Goal: Entertainment & Leisure: Consume media (video, audio)

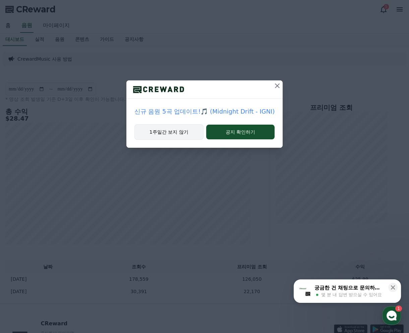
click at [170, 134] on button "1주일간 보지 않기" at bounding box center [168, 131] width 69 height 15
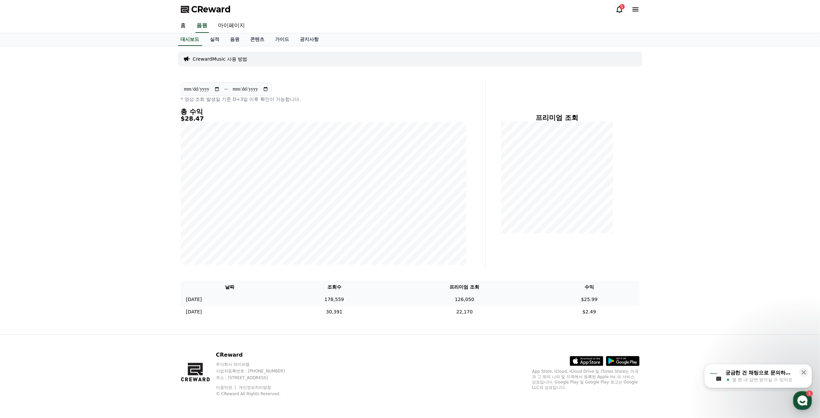
click at [409, 300] on td "$25.99" at bounding box center [589, 299] width 100 height 12
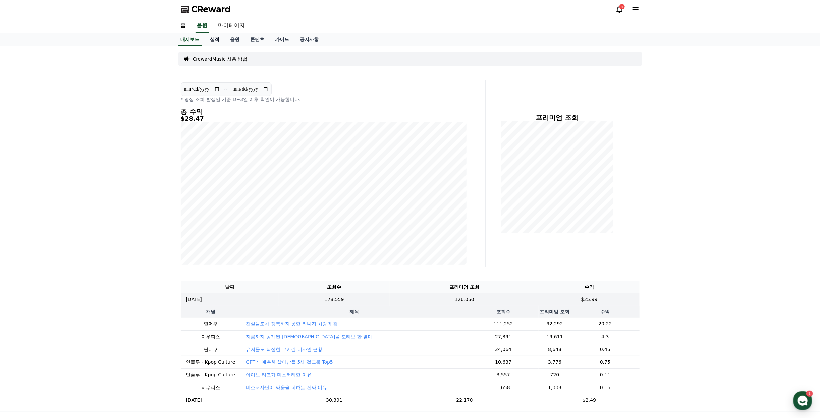
click at [215, 39] on link "실적" at bounding box center [215, 39] width 20 height 13
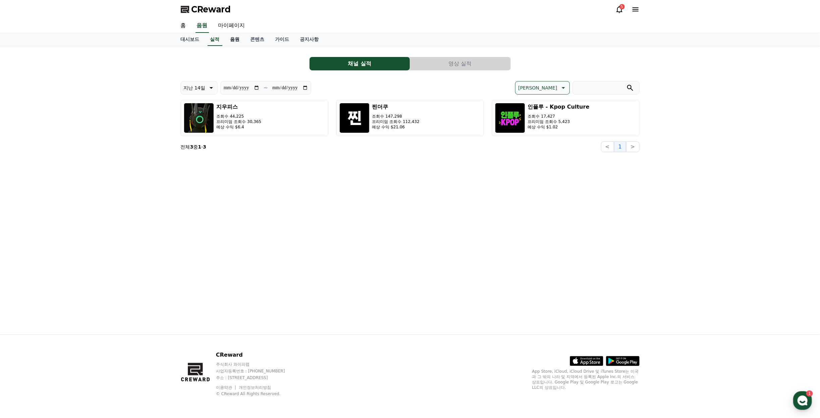
click at [235, 44] on link "음원" at bounding box center [235, 39] width 20 height 13
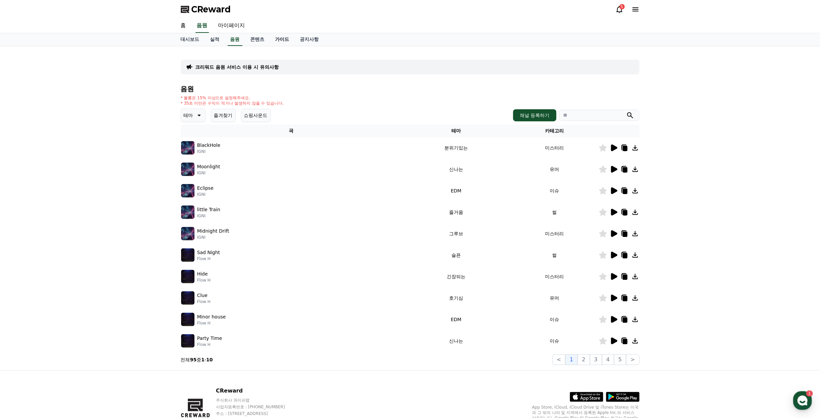
click at [275, 38] on link "가이드" at bounding box center [282, 39] width 25 height 13
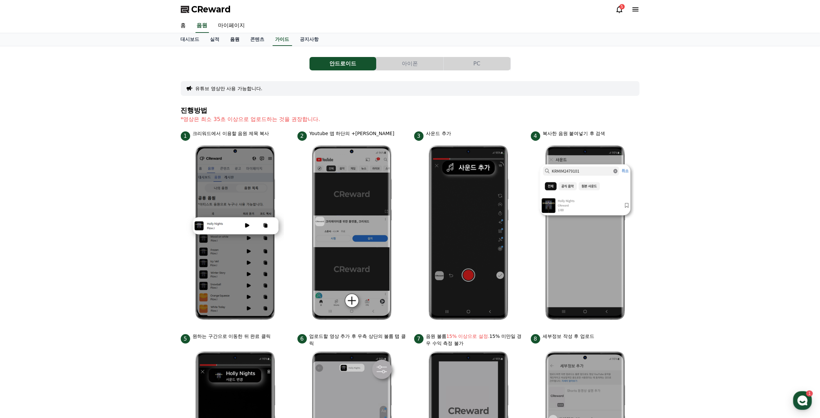
click at [235, 39] on link "음원" at bounding box center [235, 39] width 20 height 13
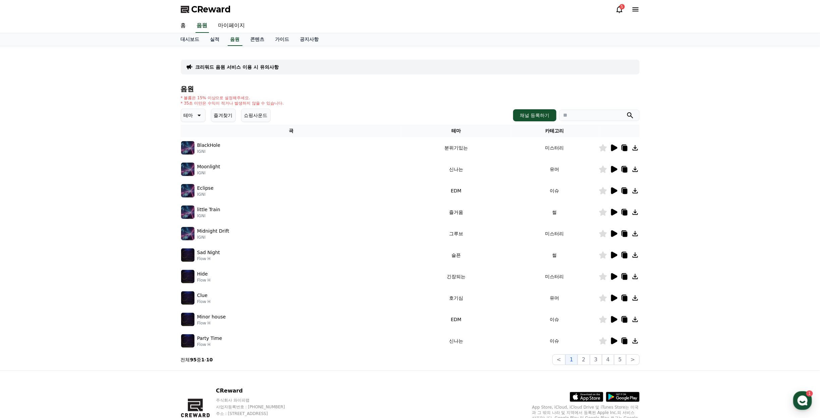
click at [192, 110] on button "테마" at bounding box center [193, 115] width 25 height 13
click at [301, 102] on div "* 볼륨은 15% 이상으로 설정해주세요. * 35초 미만은 수익이 적거나 발생하지 않을 수 있습니다." at bounding box center [410, 100] width 459 height 11
click at [409, 93] on div "음원 * 볼륨은 15% 이상으로 설정해주세요. * 35초 미만은 수익이 적거나 발생하지 않을 수 있습니다. 테마 테마 전체 환상적인 호기심 어…" at bounding box center [410, 225] width 459 height 280
click at [409, 7] on icon at bounding box center [619, 9] width 8 height 8
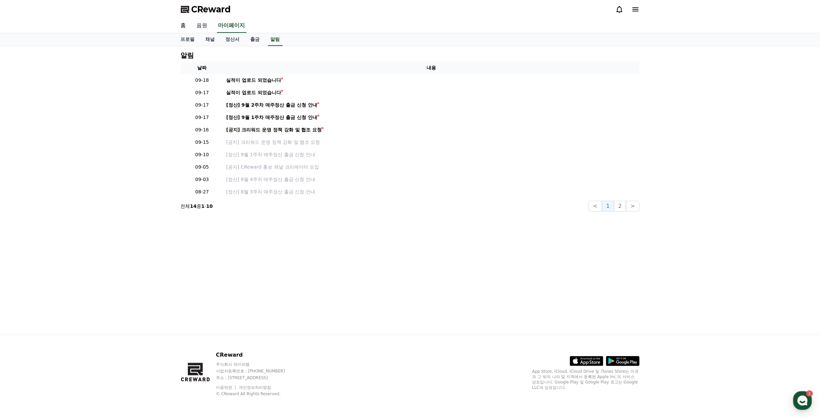
click at [198, 28] on link "음원" at bounding box center [201, 26] width 21 height 14
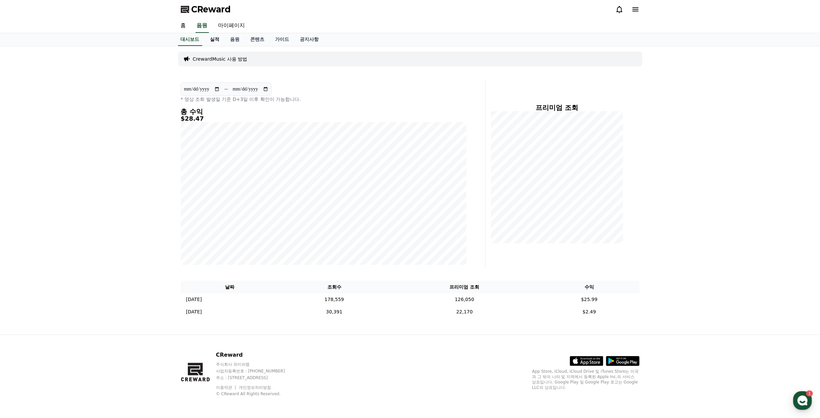
click at [217, 39] on link "실적" at bounding box center [215, 39] width 20 height 13
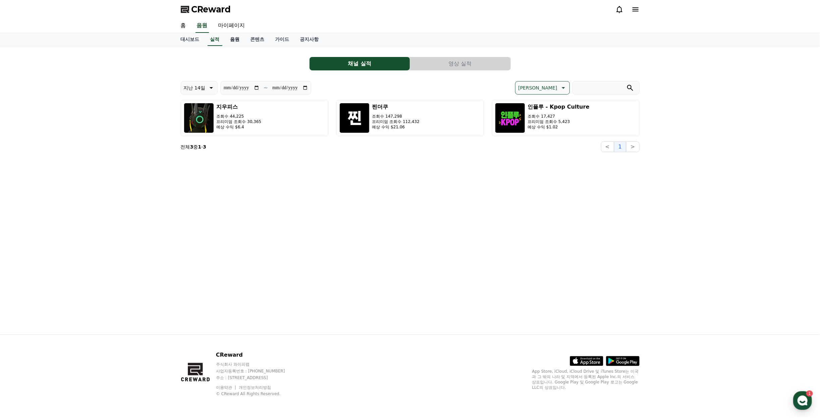
click at [232, 39] on link "음원" at bounding box center [235, 39] width 20 height 13
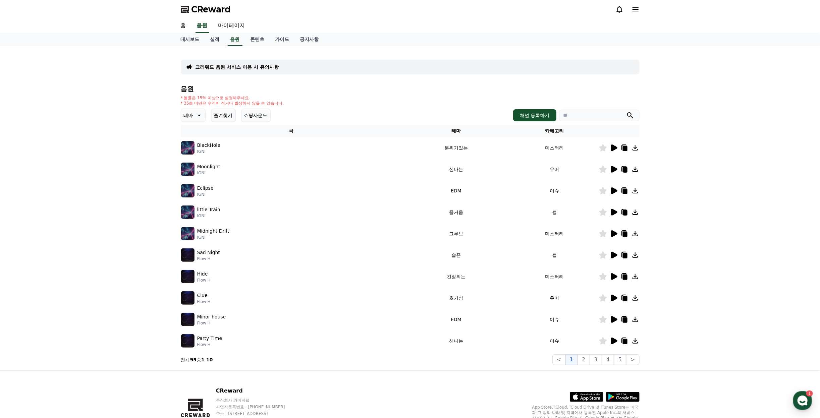
click at [186, 146] on img at bounding box center [187, 147] width 13 height 13
click at [409, 149] on icon at bounding box center [614, 148] width 6 height 7
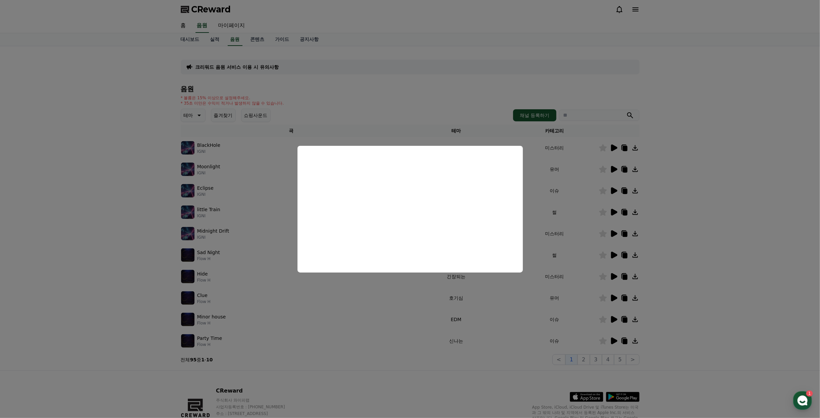
click at [409, 155] on button "close modal" at bounding box center [410, 209] width 820 height 418
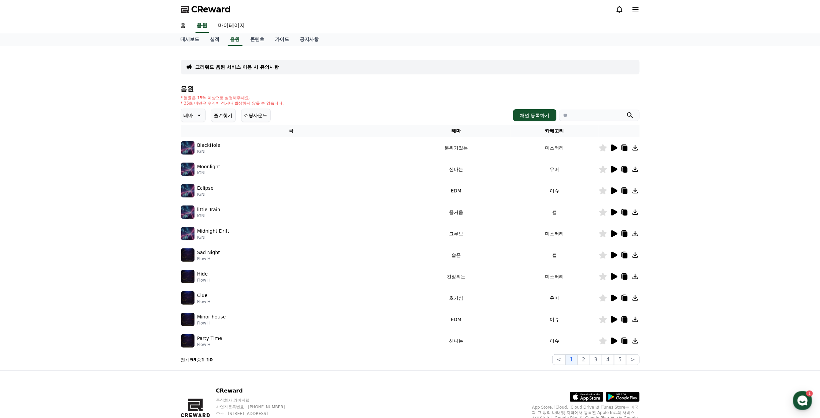
click at [409, 168] on icon at bounding box center [614, 169] width 6 height 7
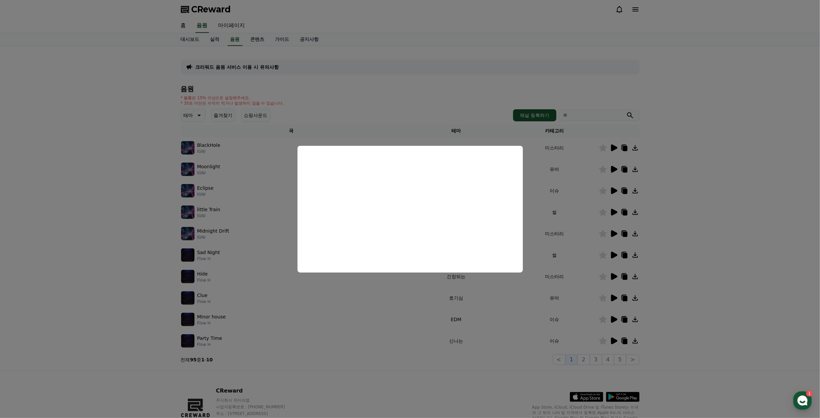
click at [409, 170] on button "close modal" at bounding box center [410, 209] width 820 height 418
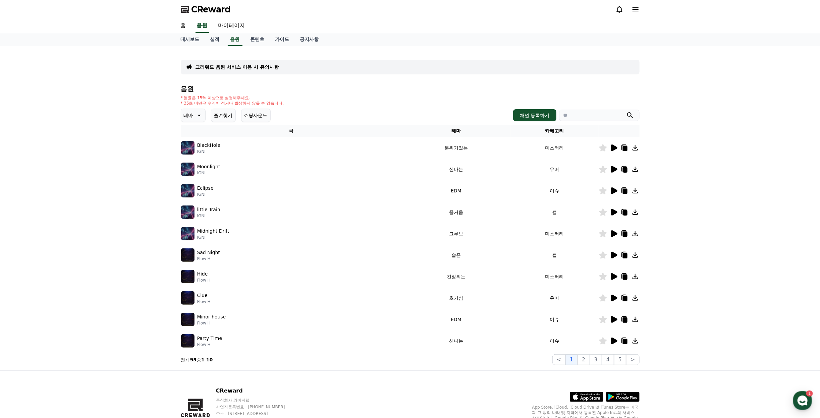
click at [409, 189] on icon at bounding box center [614, 191] width 8 height 8
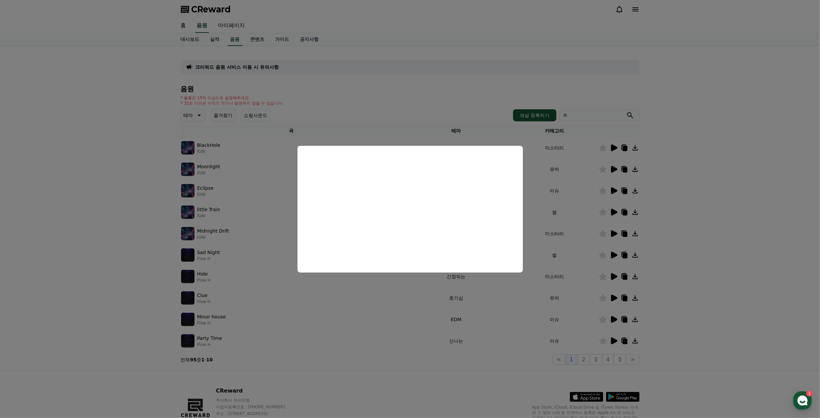
drag, startPoint x: 51, startPoint y: 244, endPoint x: 64, endPoint y: 238, distance: 14.4
click at [51, 244] on button "close modal" at bounding box center [410, 209] width 820 height 418
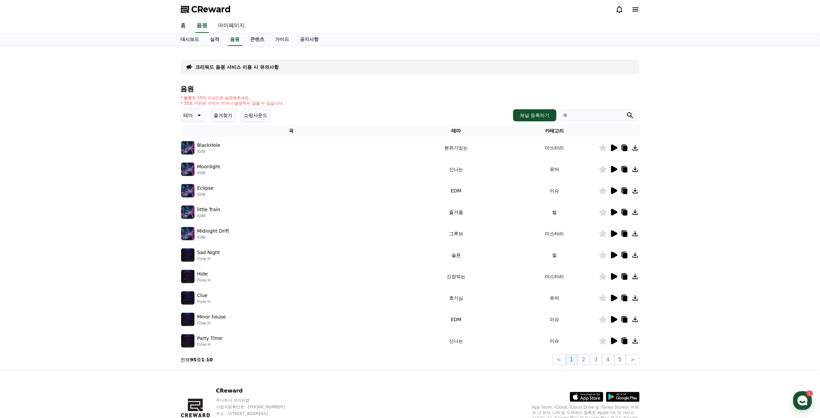
click at [409, 214] on icon at bounding box center [614, 212] width 6 height 7
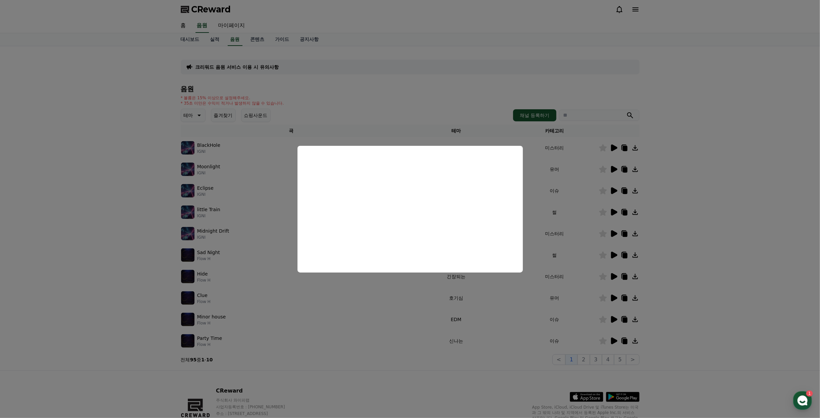
click at [409, 192] on button "close modal" at bounding box center [410, 209] width 820 height 418
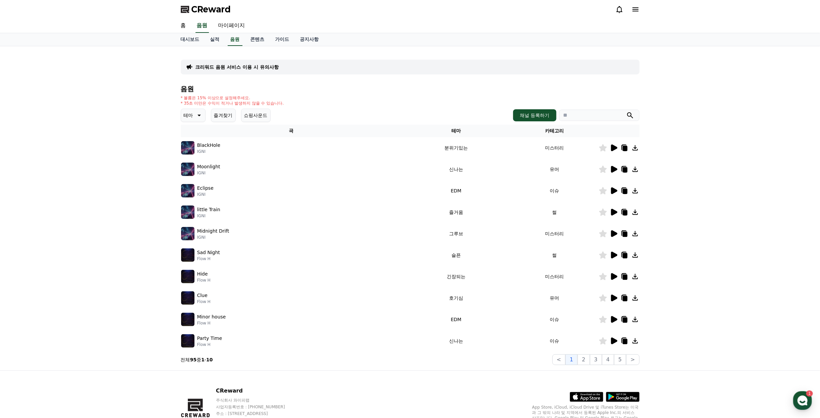
click at [409, 255] on icon at bounding box center [614, 255] width 6 height 7
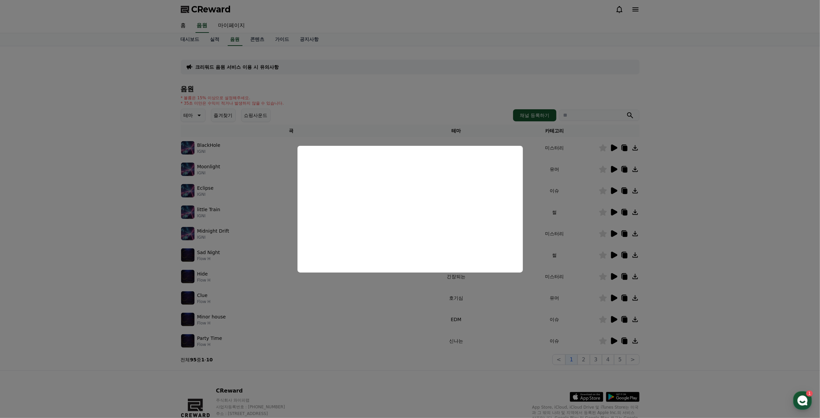
drag, startPoint x: 689, startPoint y: 198, endPoint x: 608, endPoint y: 221, distance: 84.3
click at [409, 198] on button "close modal" at bounding box center [410, 209] width 820 height 418
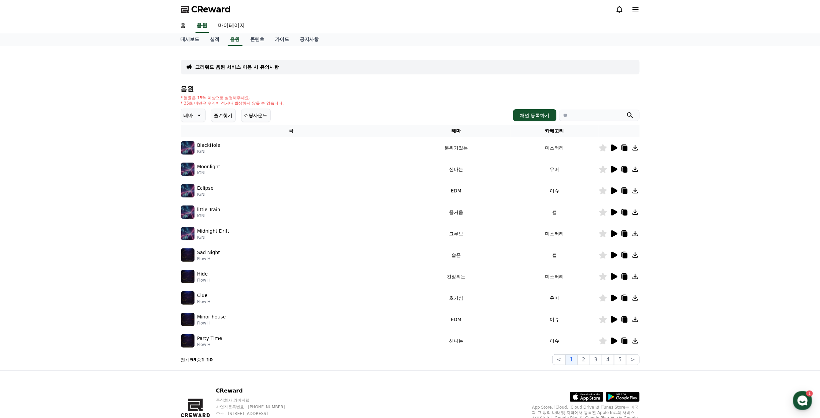
click at [409, 235] on icon at bounding box center [614, 233] width 6 height 7
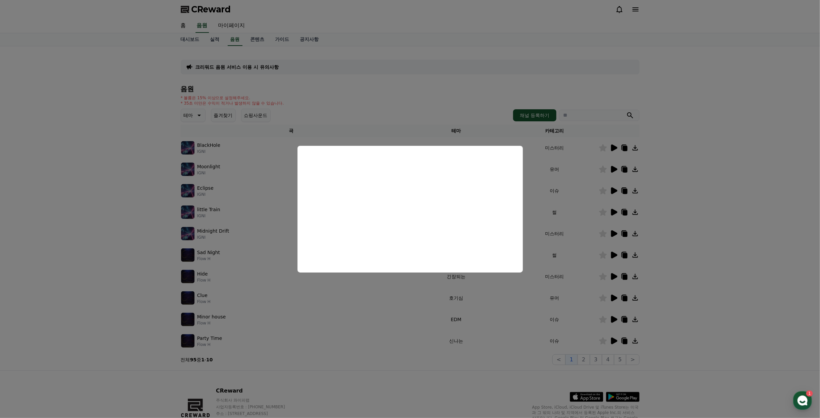
click at [409, 114] on button "close modal" at bounding box center [410, 209] width 820 height 418
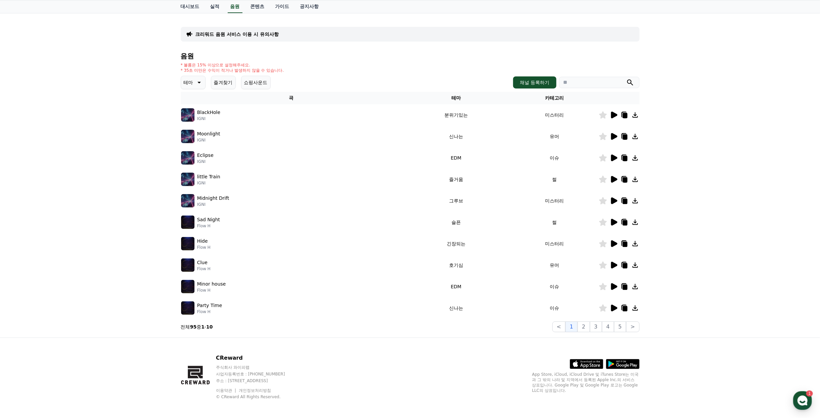
scroll to position [35, 0]
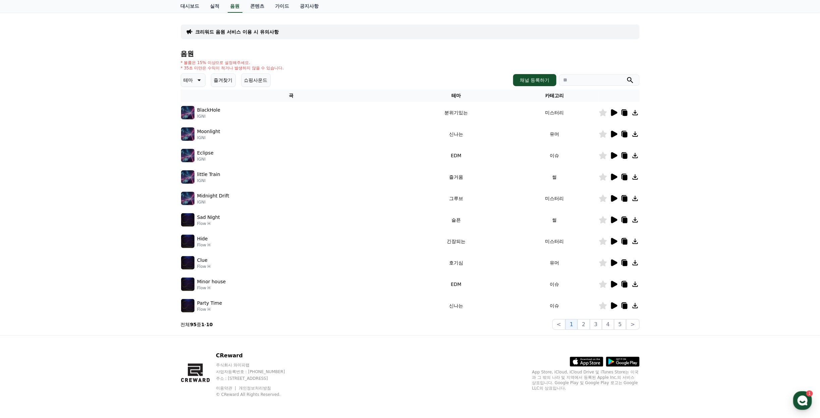
click at [247, 333] on p "주식회사 와이피랩" at bounding box center [257, 365] width 82 height 5
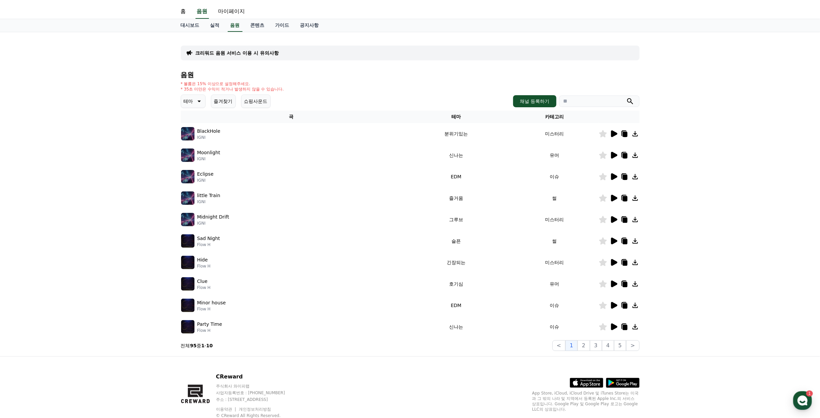
scroll to position [0, 0]
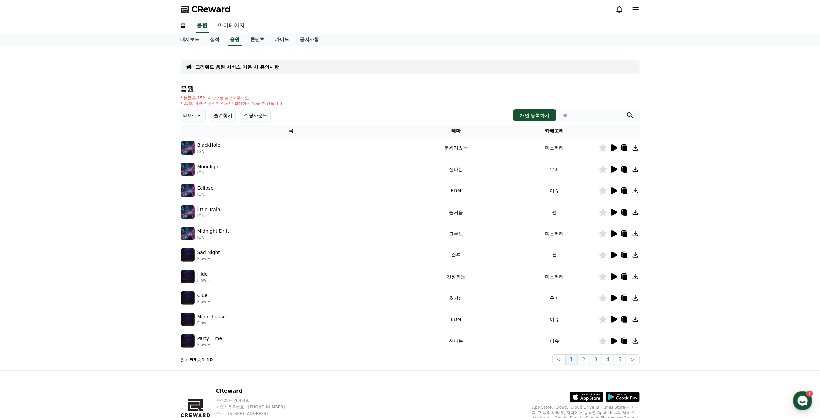
click at [250, 113] on button "쇼핑사운드" at bounding box center [256, 115] width 30 height 13
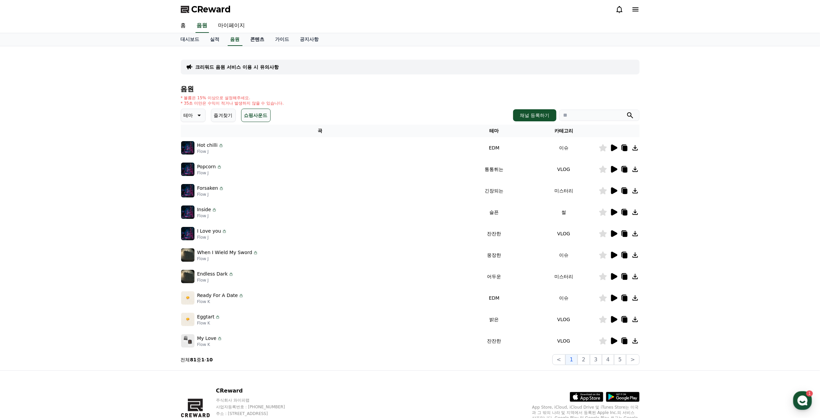
click at [258, 34] on link "콘텐츠" at bounding box center [257, 39] width 25 height 13
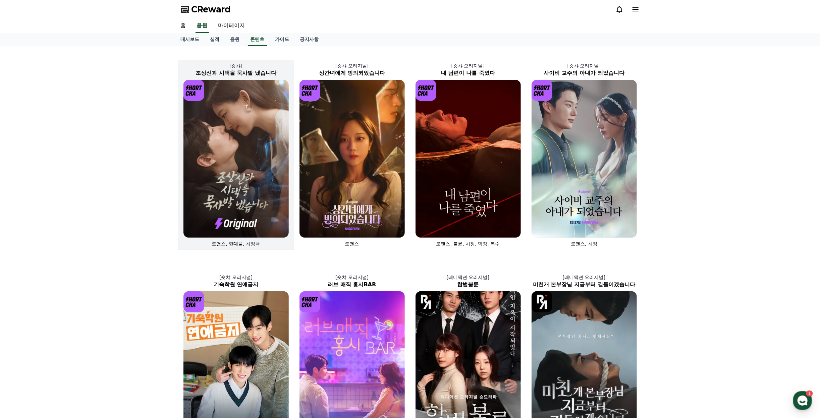
click at [239, 147] on img at bounding box center [235, 159] width 105 height 158
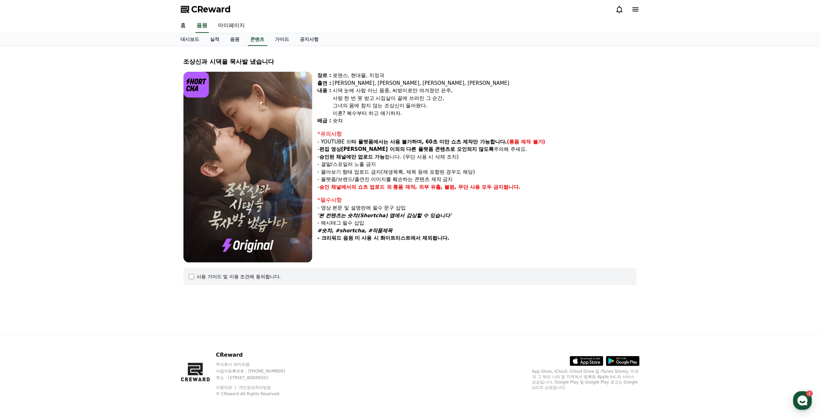
drag, startPoint x: 209, startPoint y: 272, endPoint x: 208, endPoint y: 276, distance: 4.2
click at [209, 273] on div "사용 가이드 및 이용 조건에 동의합니다." at bounding box center [409, 276] width 453 height 17
click at [208, 276] on div "사용 가이드 및 이용 조건에 동의합니다." at bounding box center [239, 276] width 84 height 7
click at [188, 276] on div "사용 가이드 및 이용 조건에 동의합니다." at bounding box center [409, 276] width 453 height 17
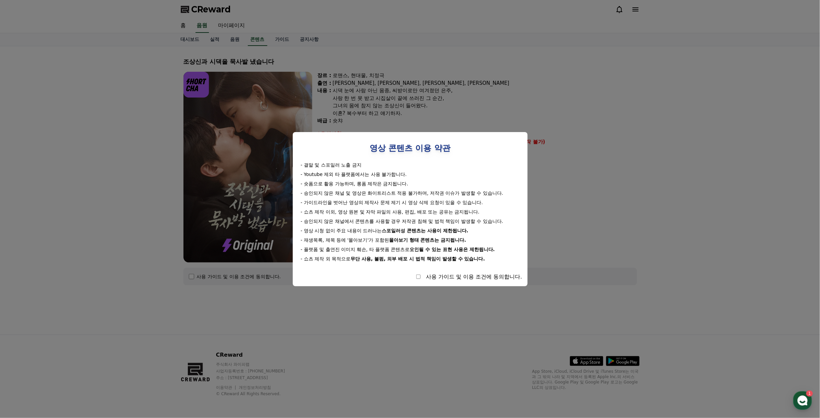
select select
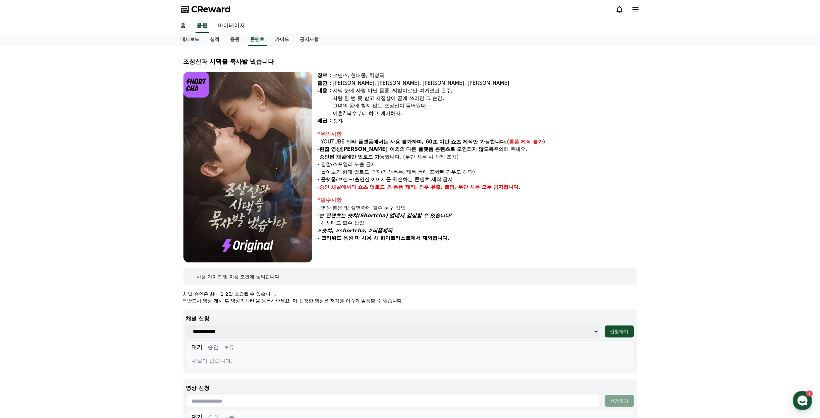
scroll to position [156, 0]
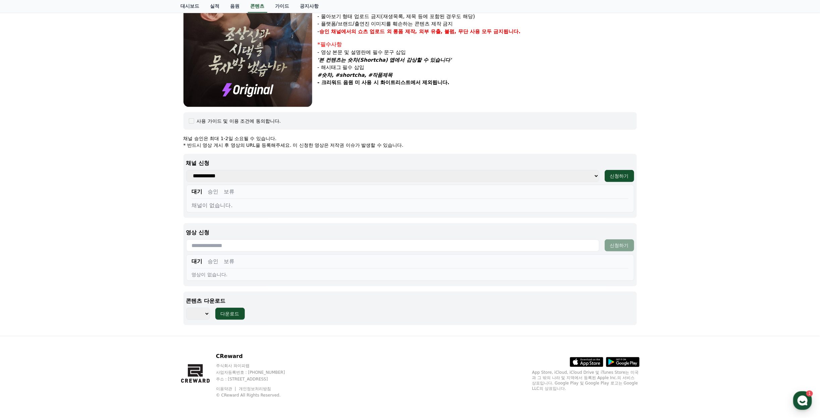
click at [197, 317] on select "*** *** *** *** *** *** *** *** *** *** *** *** *** *** *** *** *** *** *** ***…" at bounding box center [198, 314] width 24 height 12
click at [402, 328] on div "조상[DEMOGRAPHIC_DATA]과 시댁을 묵사발 냈습니다 장르 : 로맨스, 현대물, 치정극 출연 : [PERSON_NAME], [PERS…" at bounding box center [410, 113] width 459 height 435
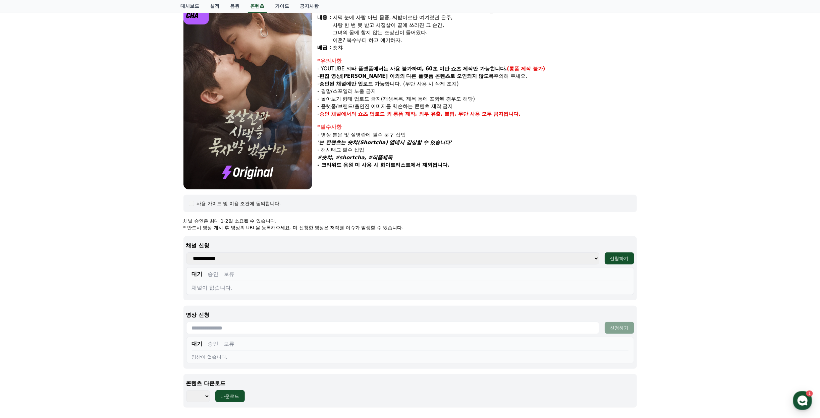
scroll to position [0, 0]
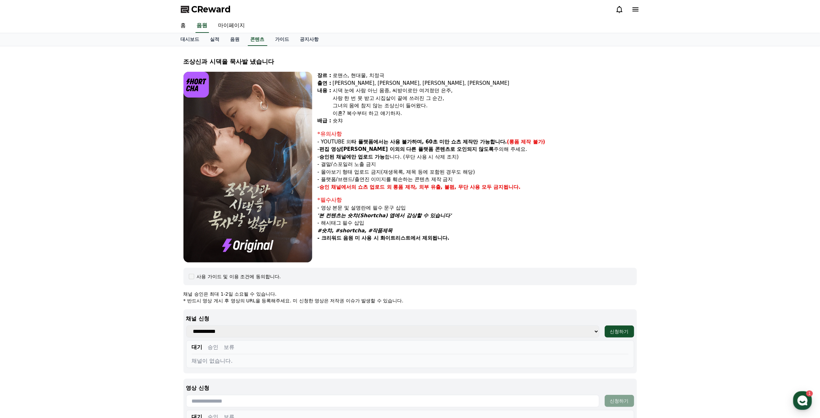
click at [225, 187] on img at bounding box center [247, 167] width 129 height 191
